Goal: Navigation & Orientation: Find specific page/section

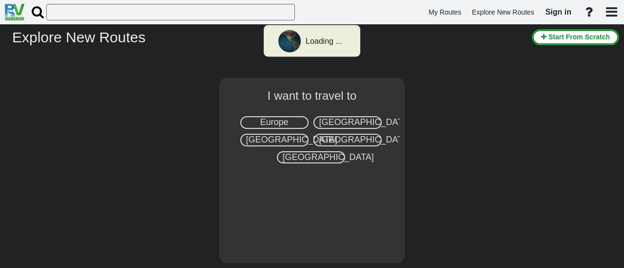
select select "number:8"
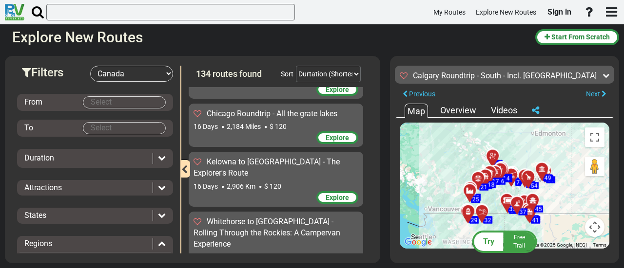
scroll to position [2844, 0]
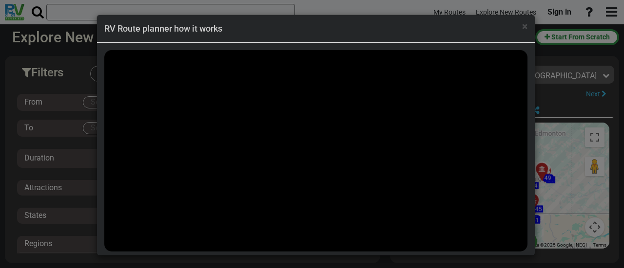
click at [565, 202] on div "My Routes Explore New Routes Sign in × Name Email" at bounding box center [312, 134] width 624 height 268
click at [525, 28] on span "×" at bounding box center [524, 26] width 5 height 12
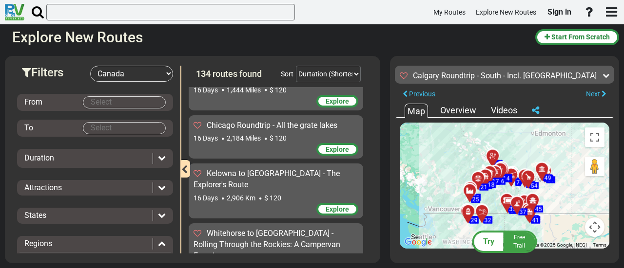
click at [438, 180] on div "To activate drag with keyboard, press Alt + Enter. Once in keyboard drag state,…" at bounding box center [505, 186] width 210 height 126
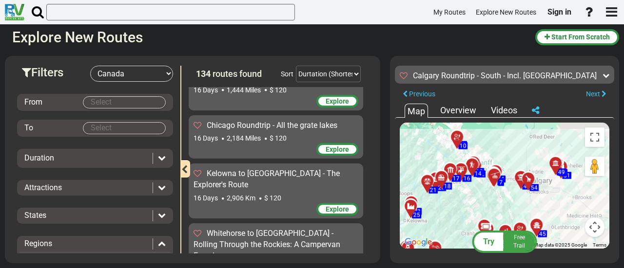
drag, startPoint x: 471, startPoint y: 179, endPoint x: 381, endPoint y: 183, distance: 89.7
click at [381, 183] on div "Filters -- Select Destination -- [GEOGRAPHIC_DATA] [GEOGRAPHIC_DATA] [GEOGRAPHI…" at bounding box center [312, 159] width 624 height 217
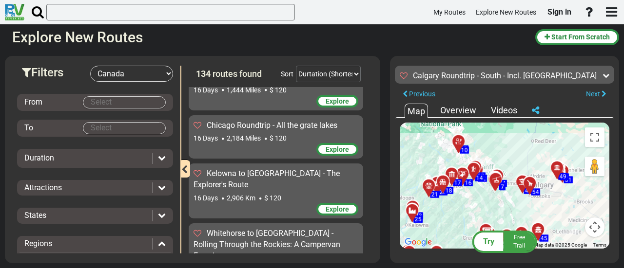
click at [487, 148] on div "To activate drag with keyboard, press Alt + Enter. Once in keyboard drag state,…" at bounding box center [505, 186] width 210 height 126
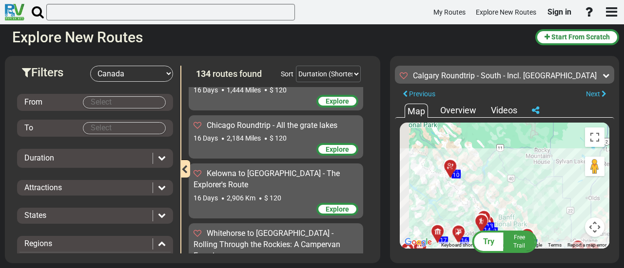
drag, startPoint x: 482, startPoint y: 164, endPoint x: 507, endPoint y: 194, distance: 38.8
click at [507, 194] on div "To activate drag with keyboard, press Alt + Enter. Once in keyboard drag state,…" at bounding box center [505, 186] width 210 height 126
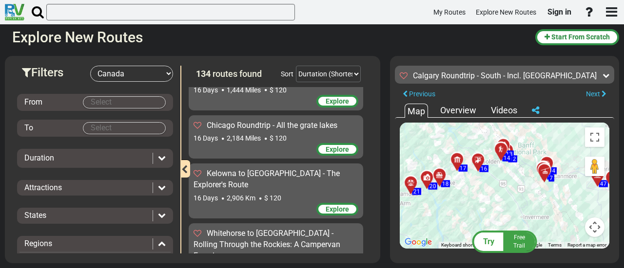
drag, startPoint x: 452, startPoint y: 170, endPoint x: 474, endPoint y: 98, distance: 74.8
click at [474, 98] on div "Calgary Roundtrip - South - Incl. [GEOGRAPHIC_DATA] 17 Days 2,743 Km km" at bounding box center [504, 157] width 219 height 193
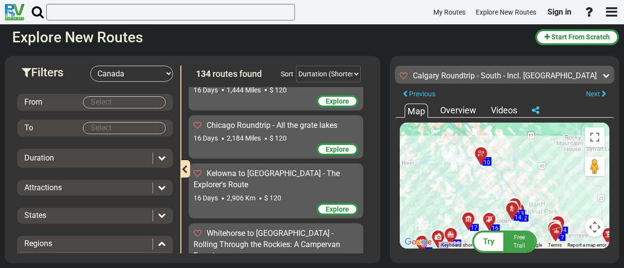
drag, startPoint x: 522, startPoint y: 201, endPoint x: 523, endPoint y: 268, distance: 67.2
click at [523, 268] on div "Filters -- Select Destination -- [GEOGRAPHIC_DATA] [GEOGRAPHIC_DATA] [GEOGRAPHI…" at bounding box center [312, 159] width 624 height 217
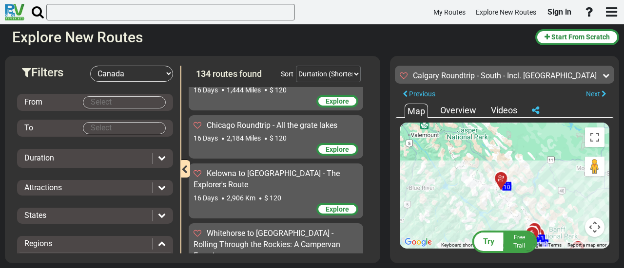
drag, startPoint x: 499, startPoint y: 174, endPoint x: 532, endPoint y: 192, distance: 38.0
click at [532, 192] on div "To activate drag with keyboard, press Alt + Enter. Once in keyboard drag state,…" at bounding box center [505, 186] width 210 height 126
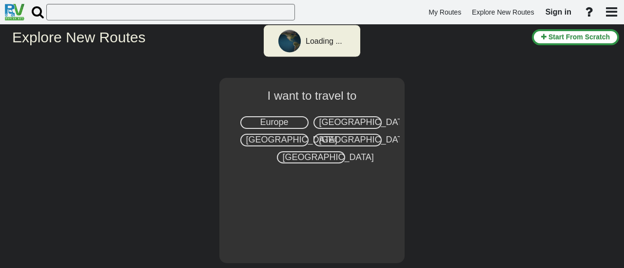
select select "number:8"
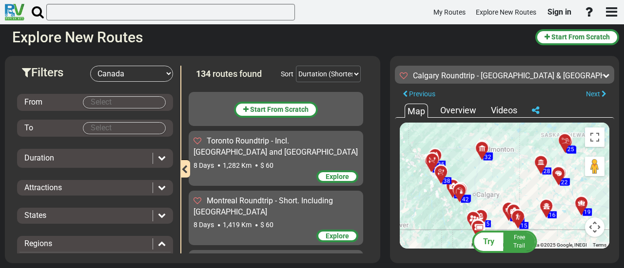
click at [513, 174] on div "To activate drag with keyboard, press Alt + Enter. Once in keyboard drag state,…" at bounding box center [505, 186] width 210 height 126
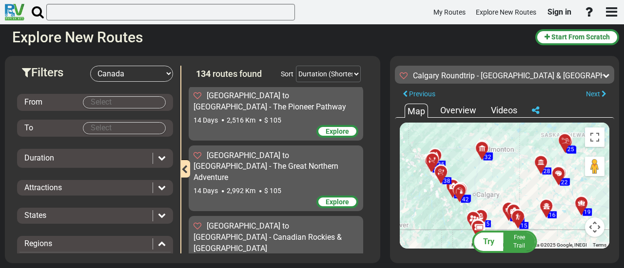
click at [513, 174] on div "To activate drag with keyboard, press Alt + Enter. Once in keyboard drag state,…" at bounding box center [505, 186] width 210 height 126
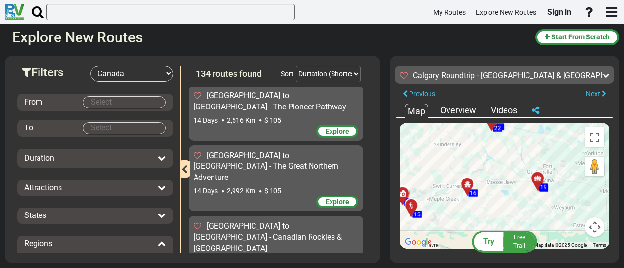
drag, startPoint x: 453, startPoint y: 198, endPoint x: 347, endPoint y: 141, distance: 120.5
click at [347, 141] on div "Filters -- Select Destination -- [GEOGRAPHIC_DATA] [GEOGRAPHIC_DATA] [GEOGRAPHI…" at bounding box center [312, 159] width 624 height 217
